Goal: Information Seeking & Learning: Get advice/opinions

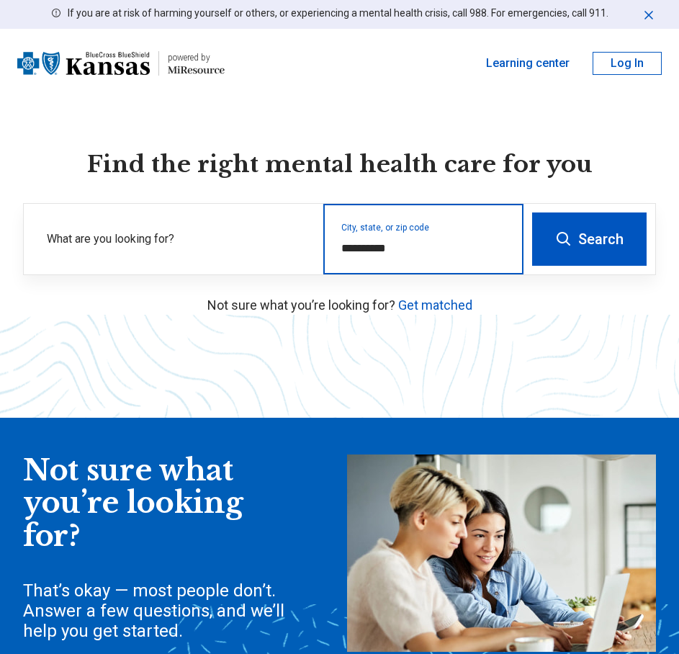
drag, startPoint x: 401, startPoint y: 249, endPoint x: 345, endPoint y: 248, distance: 56.2
click at [345, 248] on input "**********" at bounding box center [423, 248] width 165 height 17
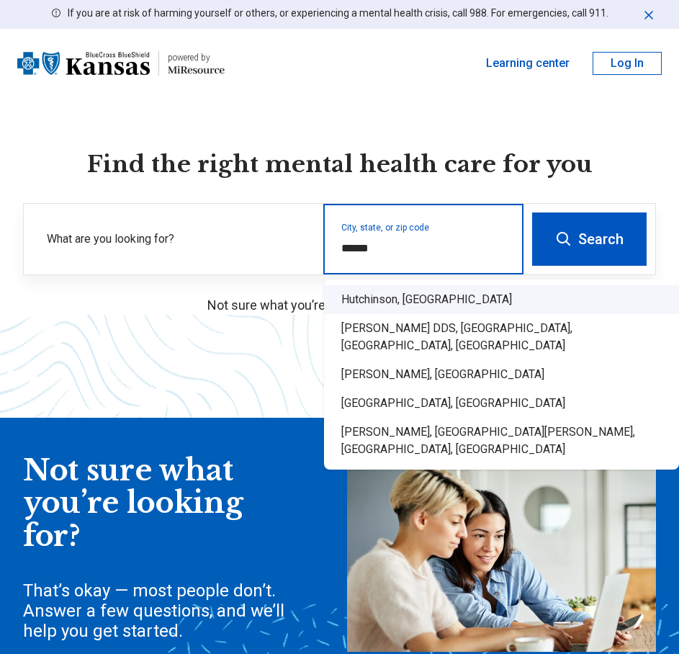
click at [362, 295] on div "Hutchinson, KS" at bounding box center [501, 299] width 355 height 29
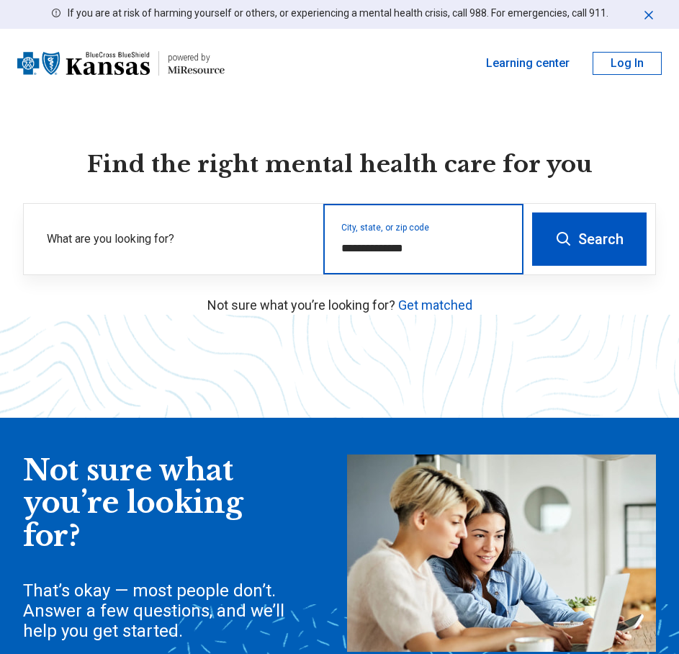
type input "**********"
click at [617, 221] on button "Search" at bounding box center [589, 238] width 114 height 53
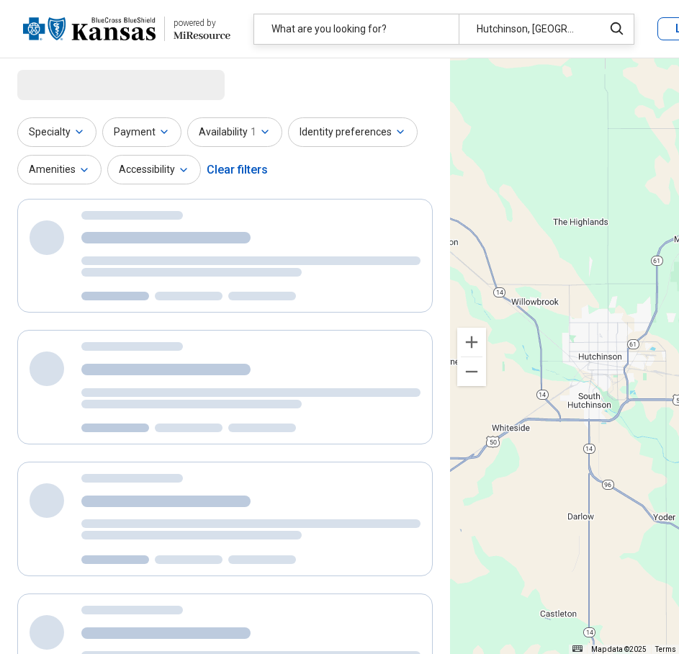
select select "***"
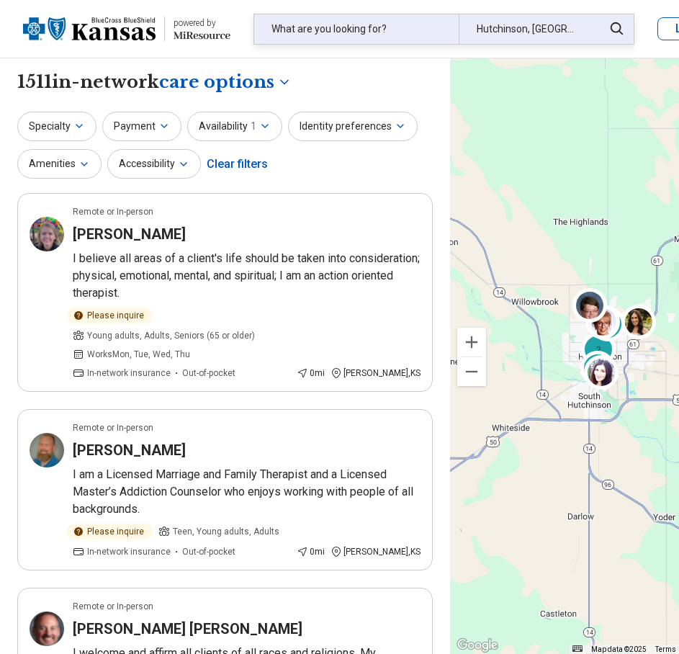
click at [351, 33] on div "What are you looking for?" at bounding box center [356, 29] width 204 height 30
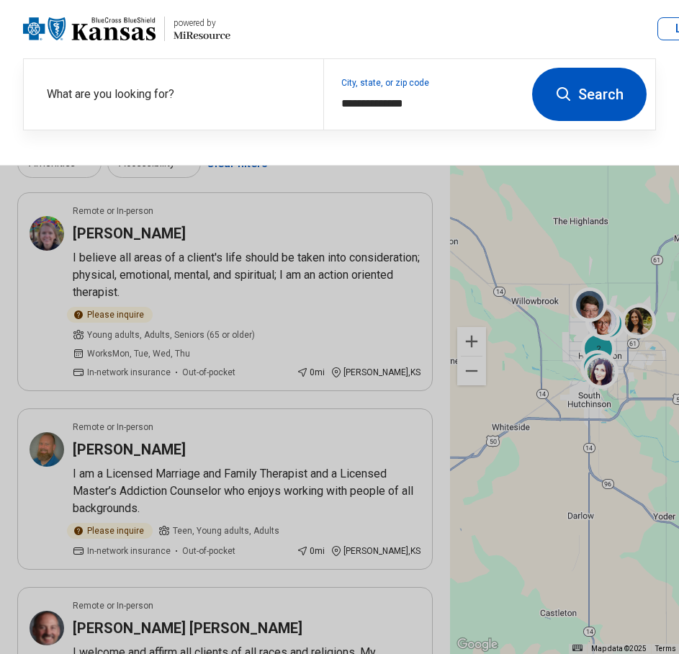
click at [271, 189] on button at bounding box center [339, 327] width 679 height 654
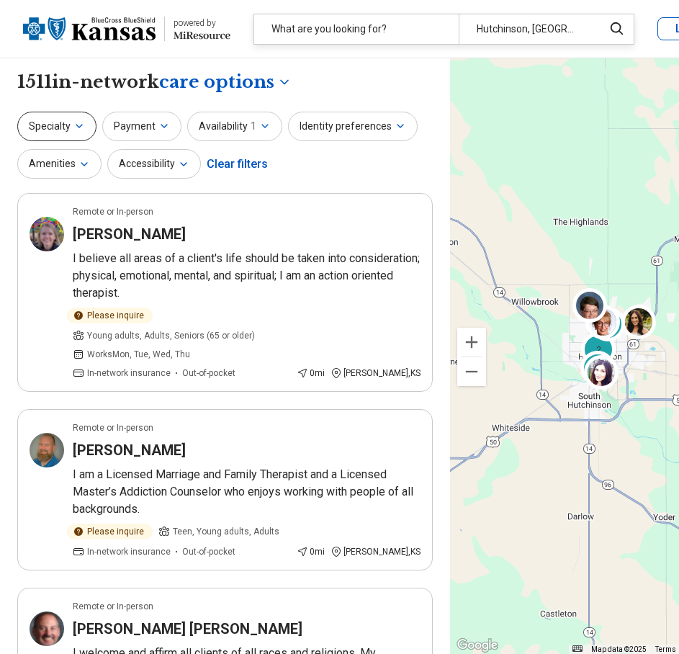
click at [33, 133] on button "Specialty" at bounding box center [56, 127] width 79 height 30
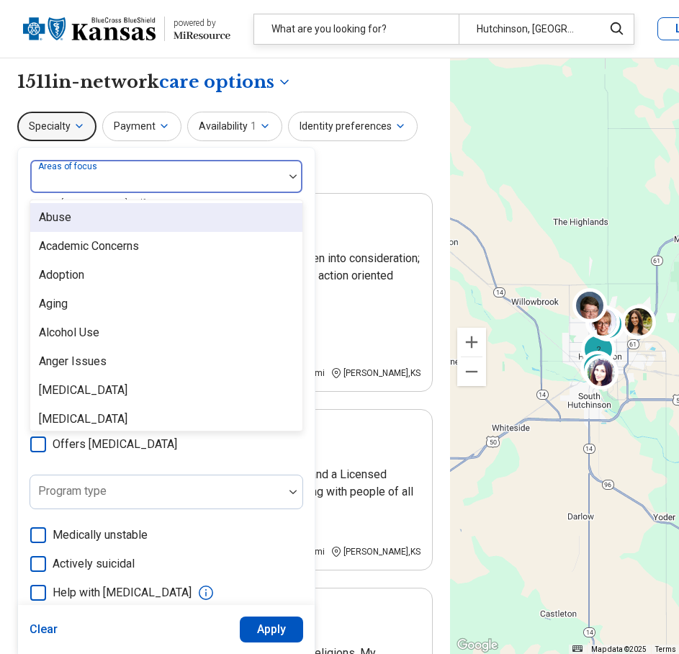
click at [131, 178] on div at bounding box center [157, 182] width 242 height 20
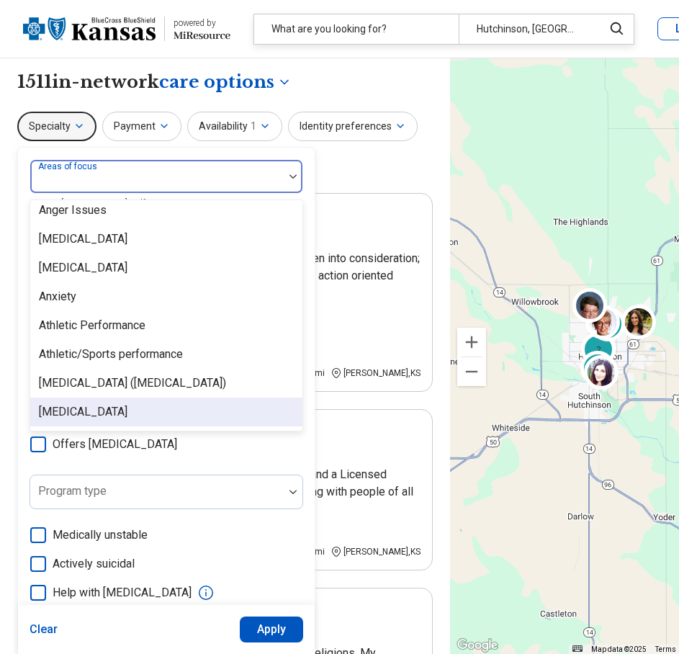
scroll to position [216, 0]
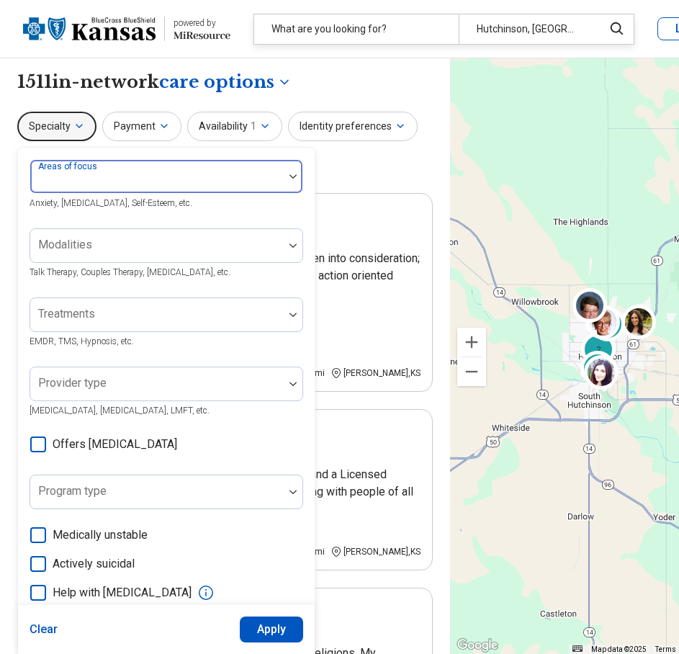
click at [293, 177] on img at bounding box center [292, 176] width 7 height 4
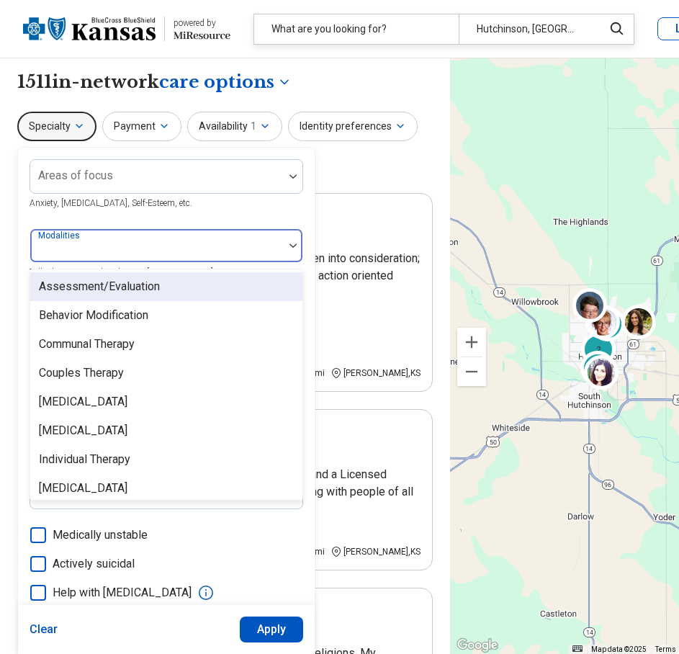
click at [86, 241] on div "Modalities" at bounding box center [167, 245] width 274 height 35
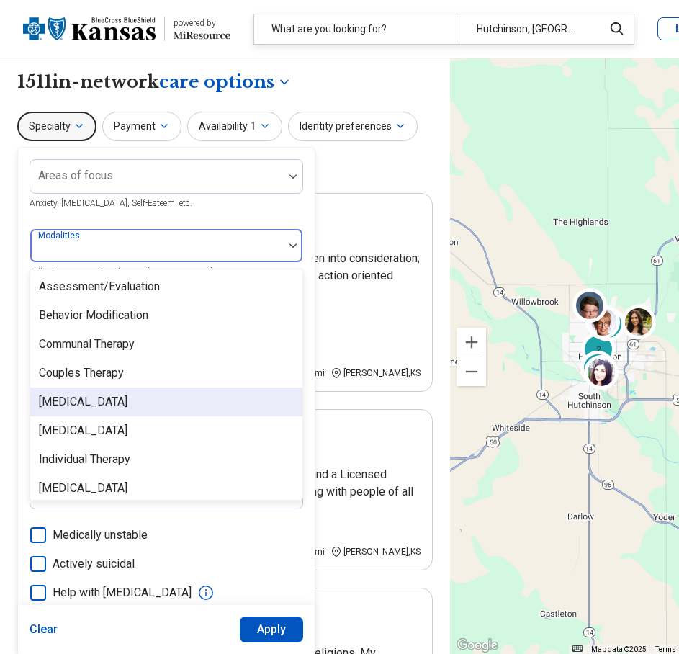
scroll to position [6, 0]
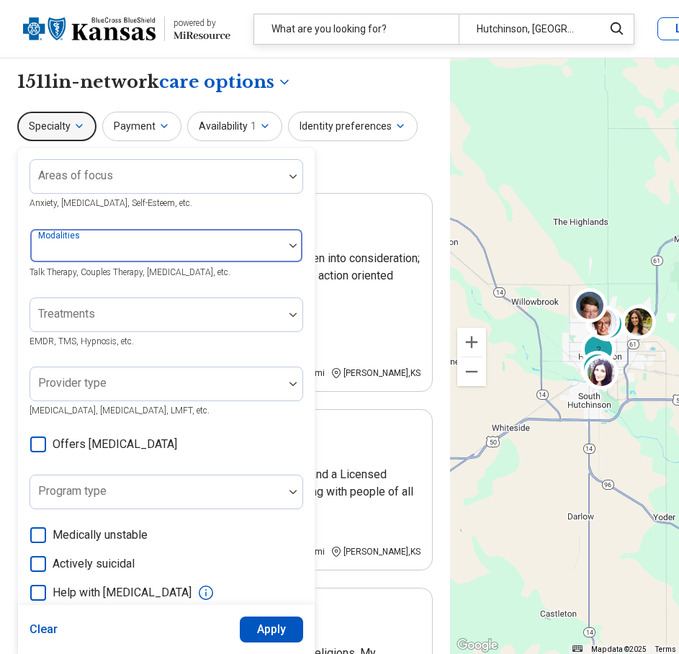
click at [289, 242] on div at bounding box center [293, 245] width 19 height 33
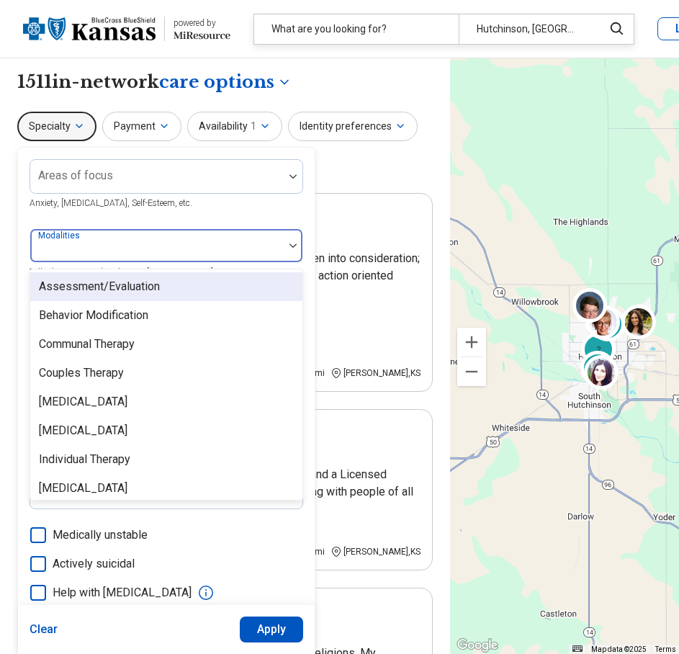
click at [206, 249] on div at bounding box center [157, 251] width 242 height 20
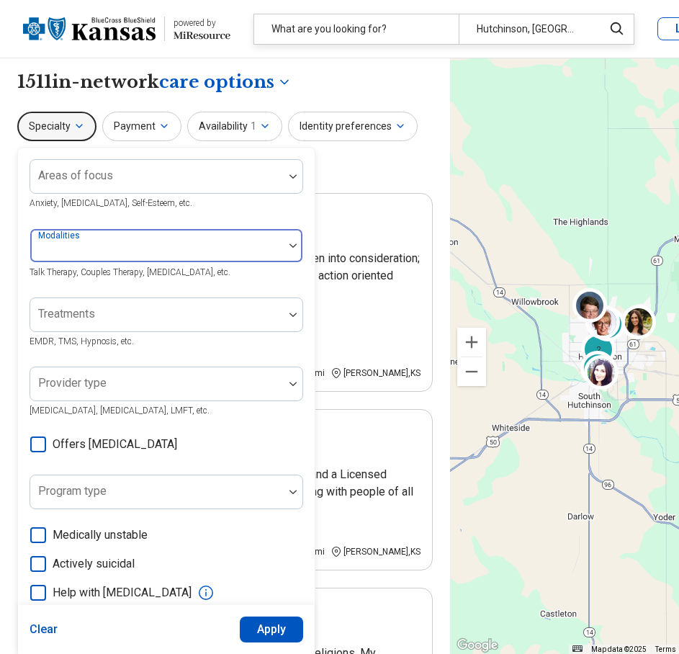
click at [292, 238] on div at bounding box center [293, 245] width 19 height 33
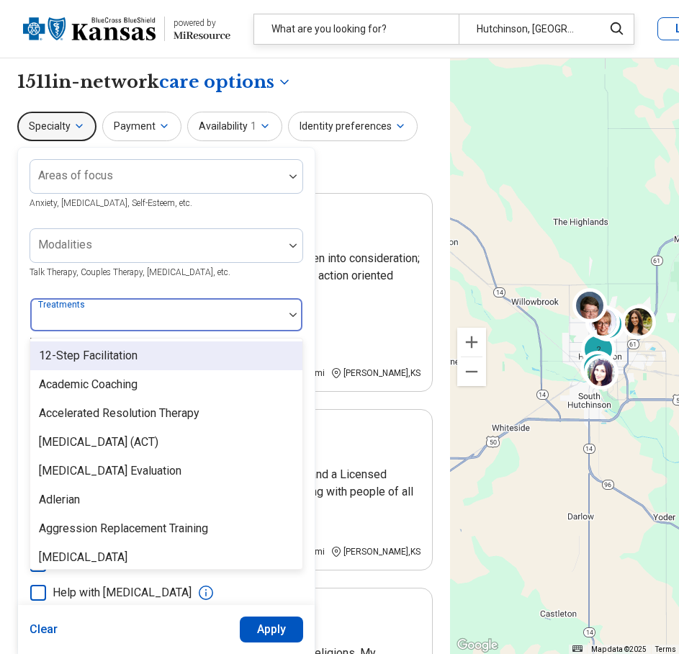
click at [178, 315] on div at bounding box center [157, 320] width 242 height 20
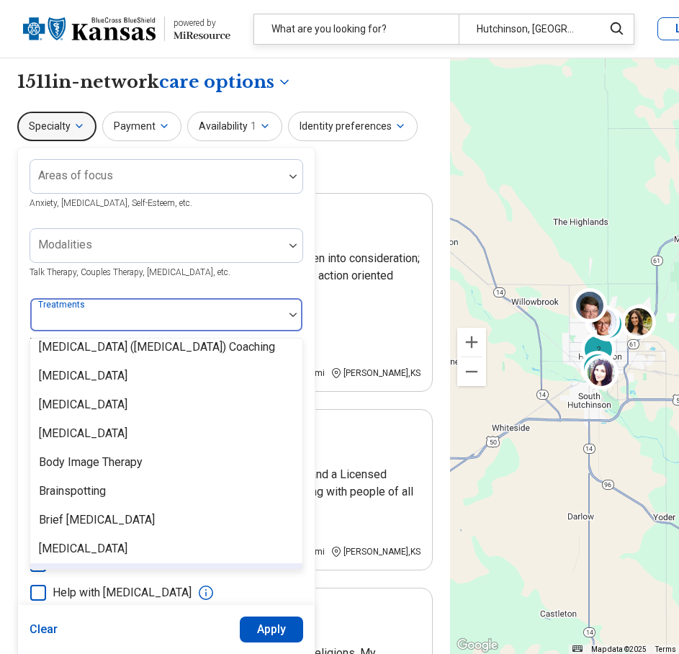
scroll to position [432, 0]
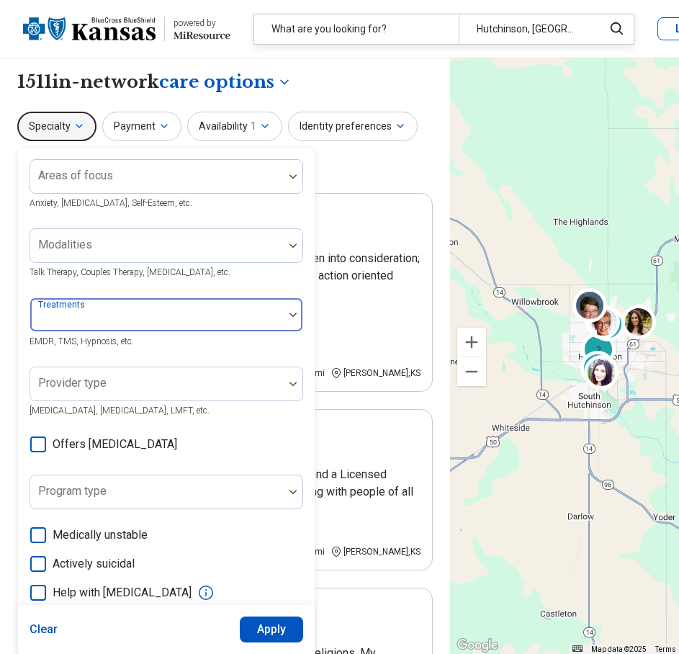
click at [289, 312] on div at bounding box center [293, 314] width 19 height 4
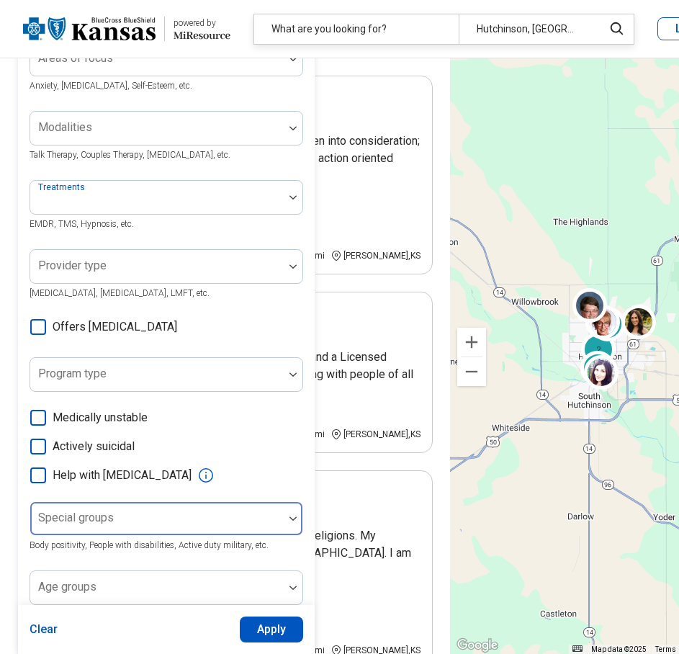
scroll to position [144, 0]
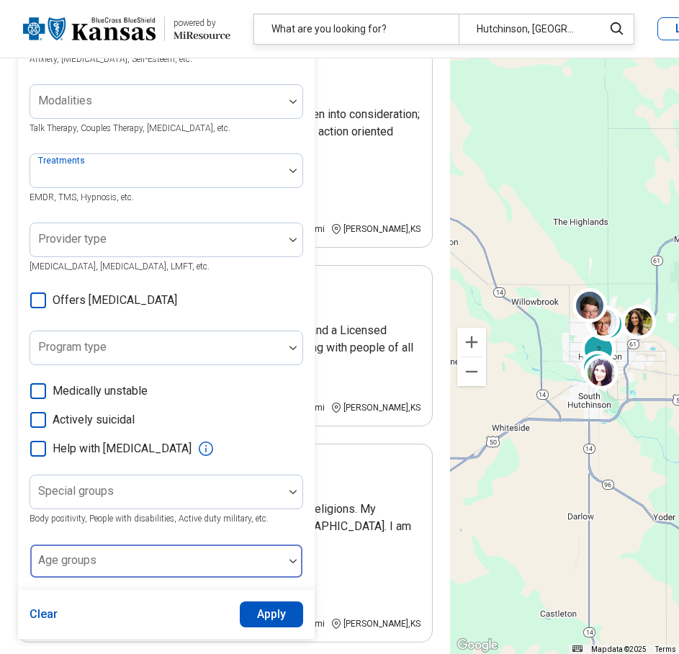
click at [233, 564] on div at bounding box center [157, 567] width 242 height 20
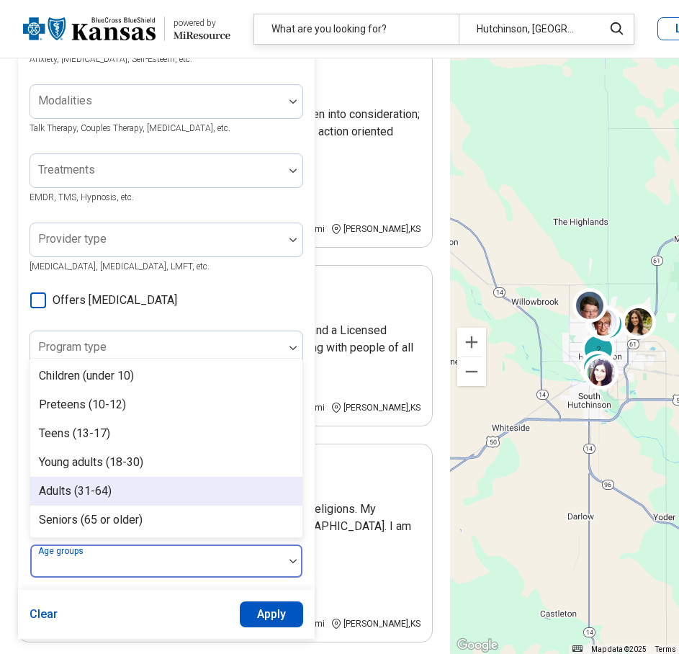
click at [140, 492] on div "Adults (31-64)" at bounding box center [166, 491] width 272 height 29
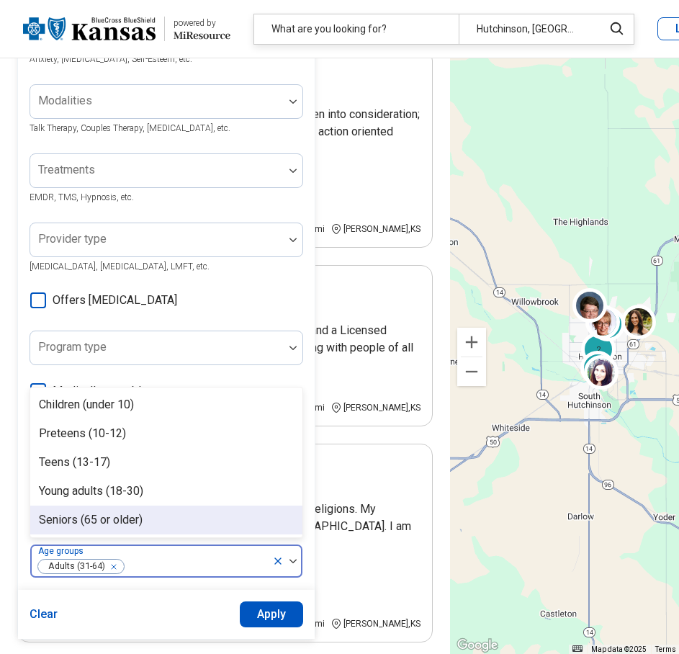
click at [264, 611] on button "Apply" at bounding box center [272, 614] width 64 height 26
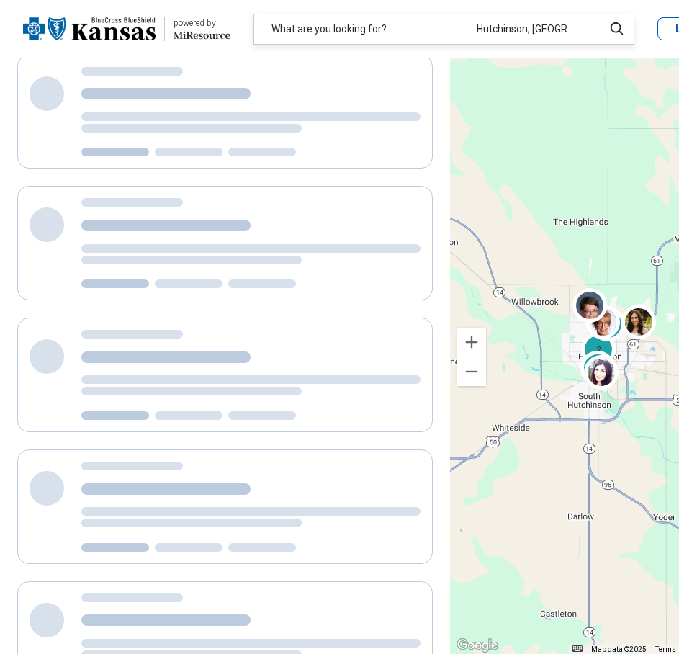
scroll to position [0, 0]
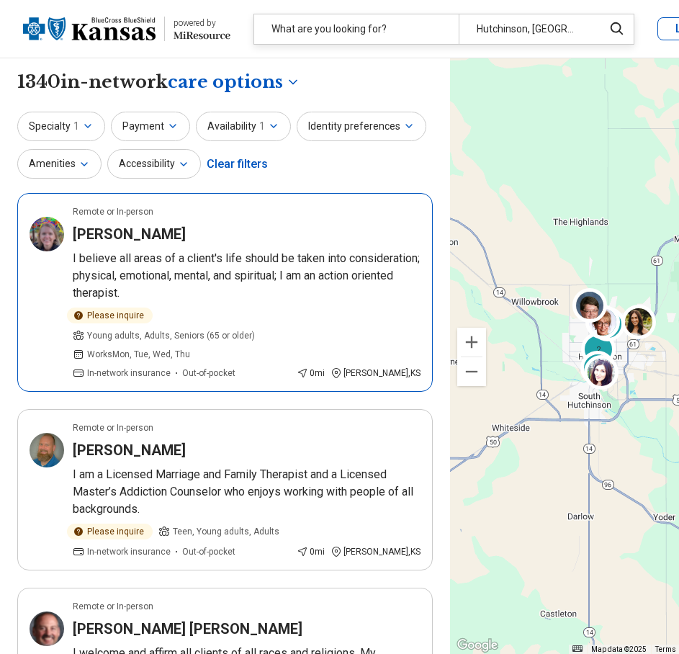
click at [149, 289] on p "I believe all areas of a client's life should be taken into consideration; phys…" at bounding box center [247, 276] width 348 height 52
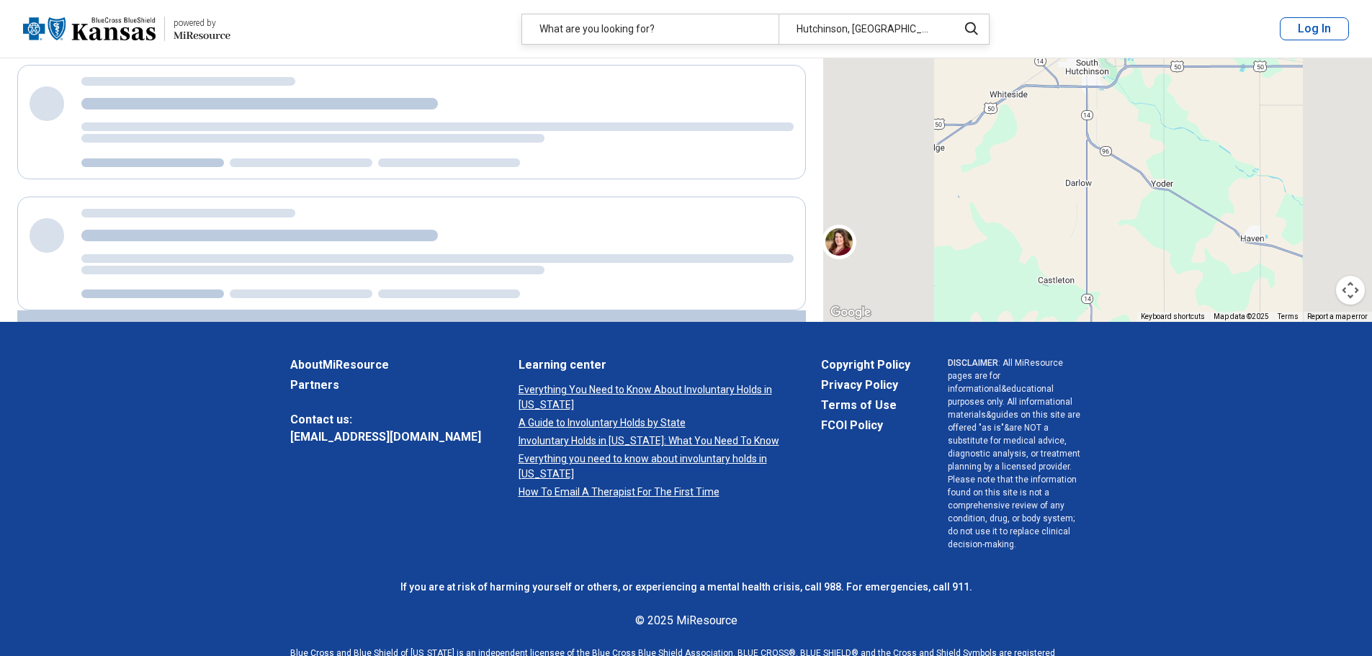
scroll to position [147, 0]
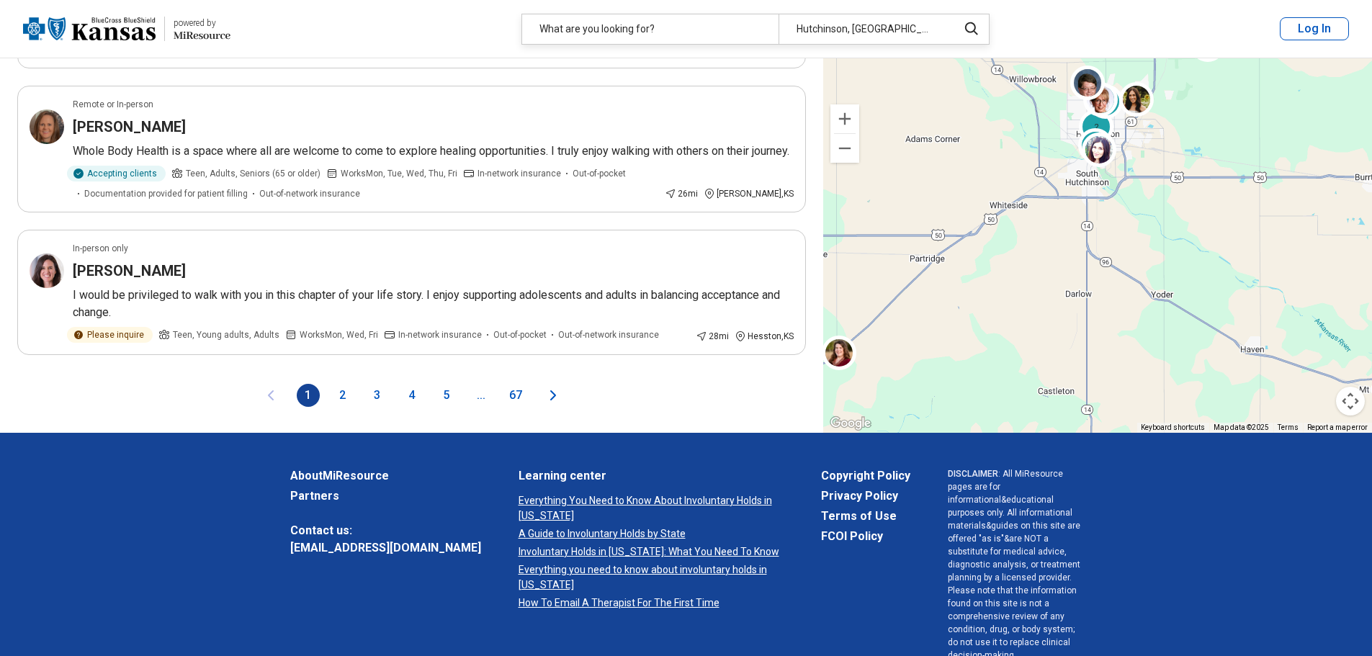
scroll to position [2592, 0]
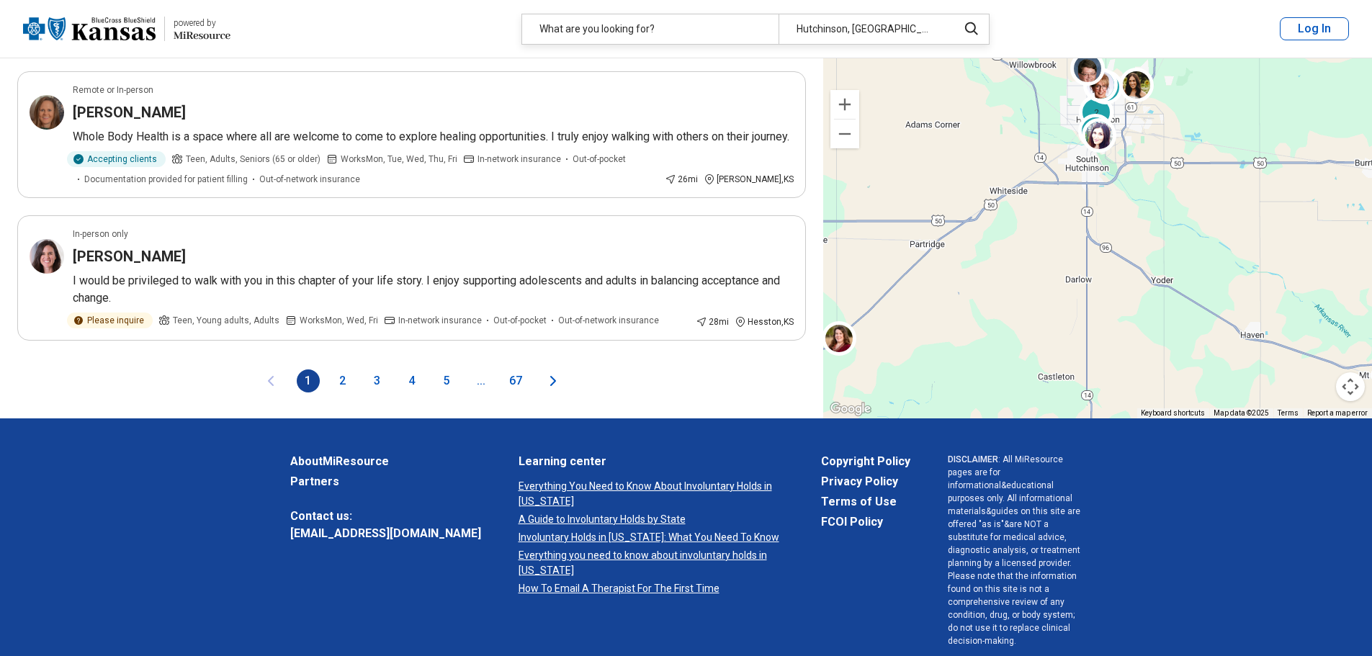
click at [341, 369] on button "2" at bounding box center [342, 380] width 23 height 23
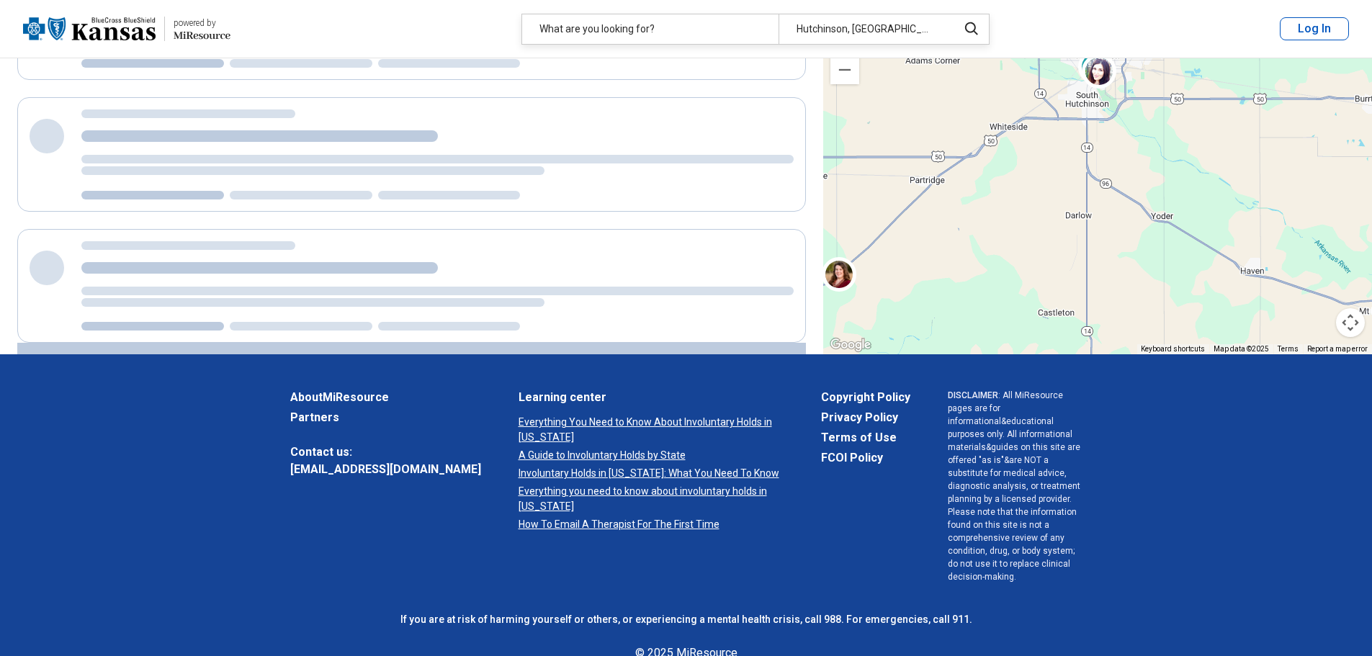
scroll to position [0, 0]
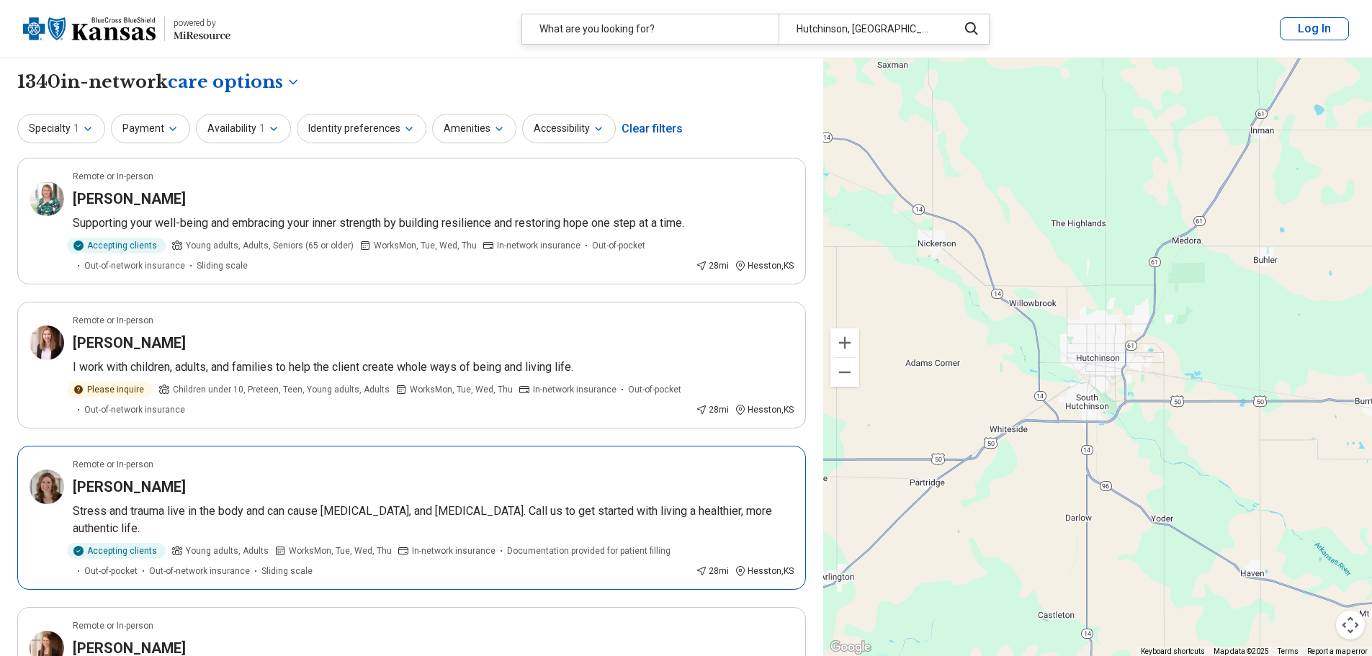
click at [148, 488] on h3 "Carlin Buhrman" at bounding box center [129, 487] width 113 height 20
